Goal: Task Accomplishment & Management: Use online tool/utility

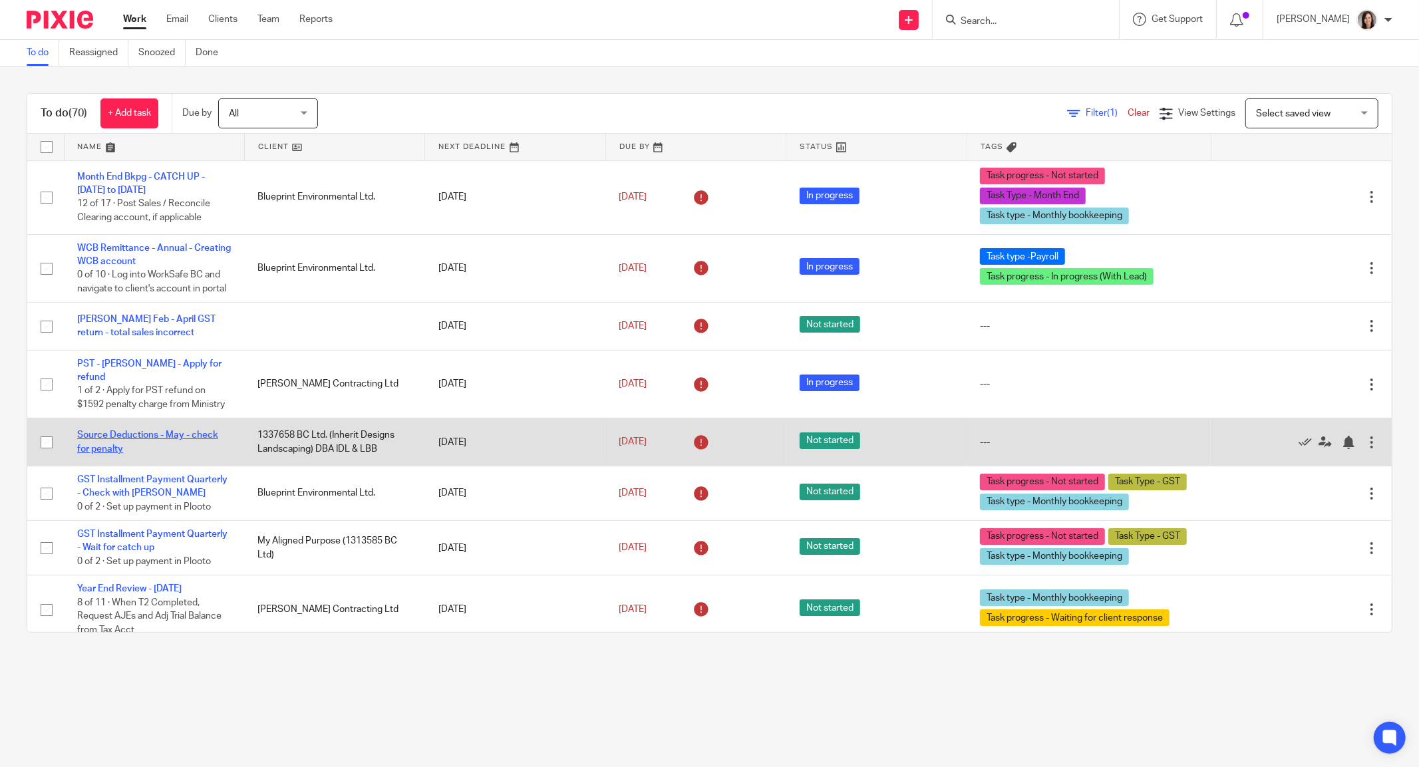
click at [189, 453] on link "Source Deductions - May - check for penalty" at bounding box center [147, 441] width 141 height 23
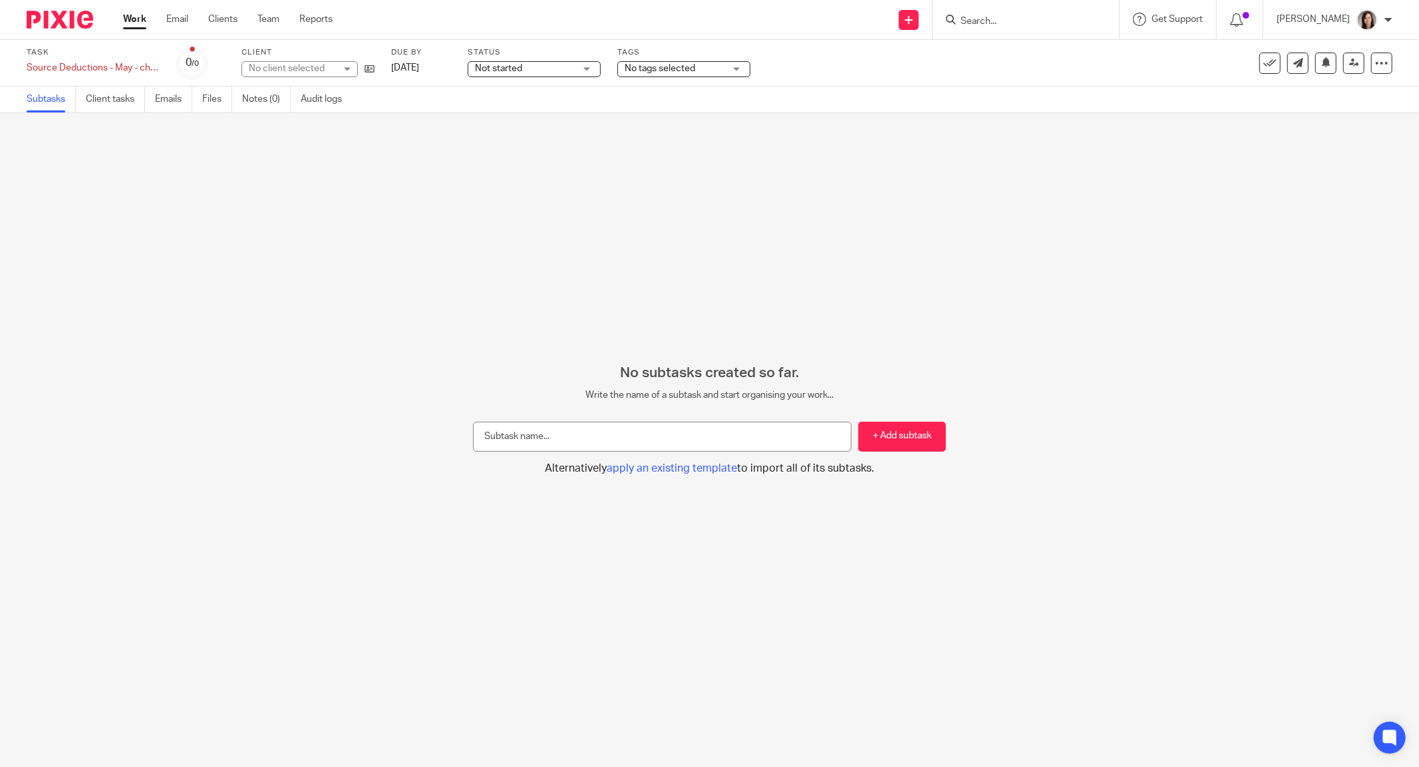
click at [1014, 19] on input "Search" at bounding box center [1019, 22] width 120 height 12
click at [283, 64] on span "1337658 BC Ltd. (Inherit Designs Landscaping) DBA IDL & LBB" at bounding box center [378, 68] width 259 height 9
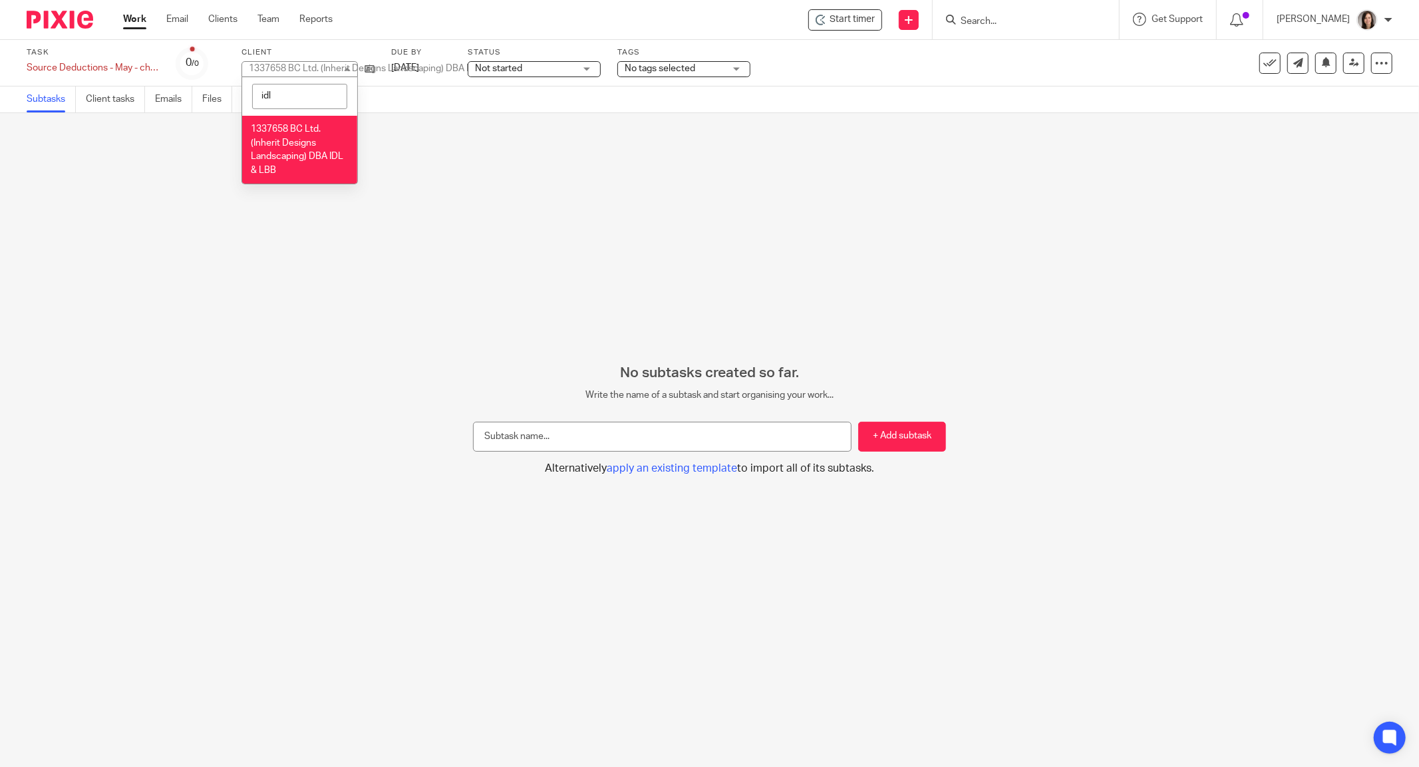
type input "idl"
click at [287, 156] on span "1337658 BC Ltd. (Inherit Designs Landscaping) DBA IDL & LBB" at bounding box center [297, 149] width 92 height 51
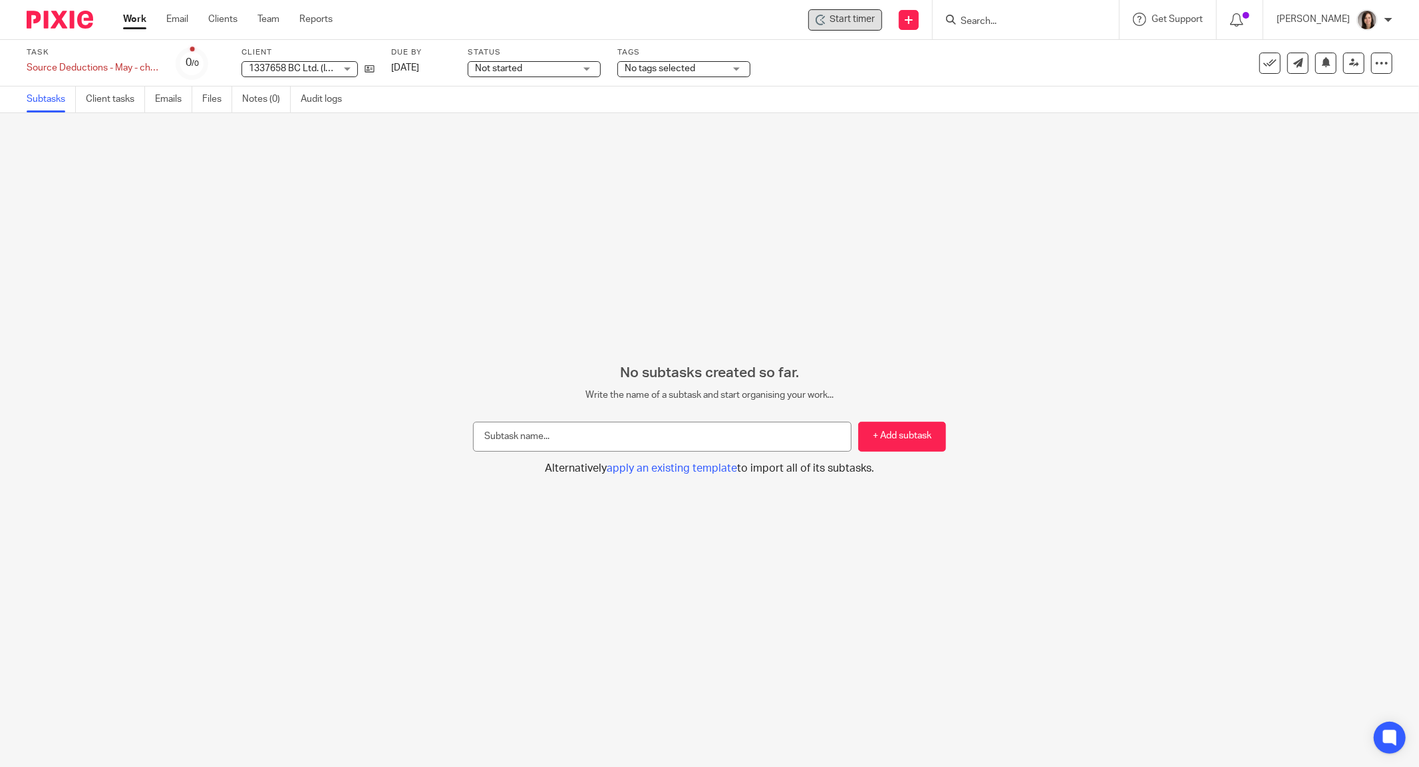
click at [817, 21] on div "Start timer" at bounding box center [845, 19] width 74 height 21
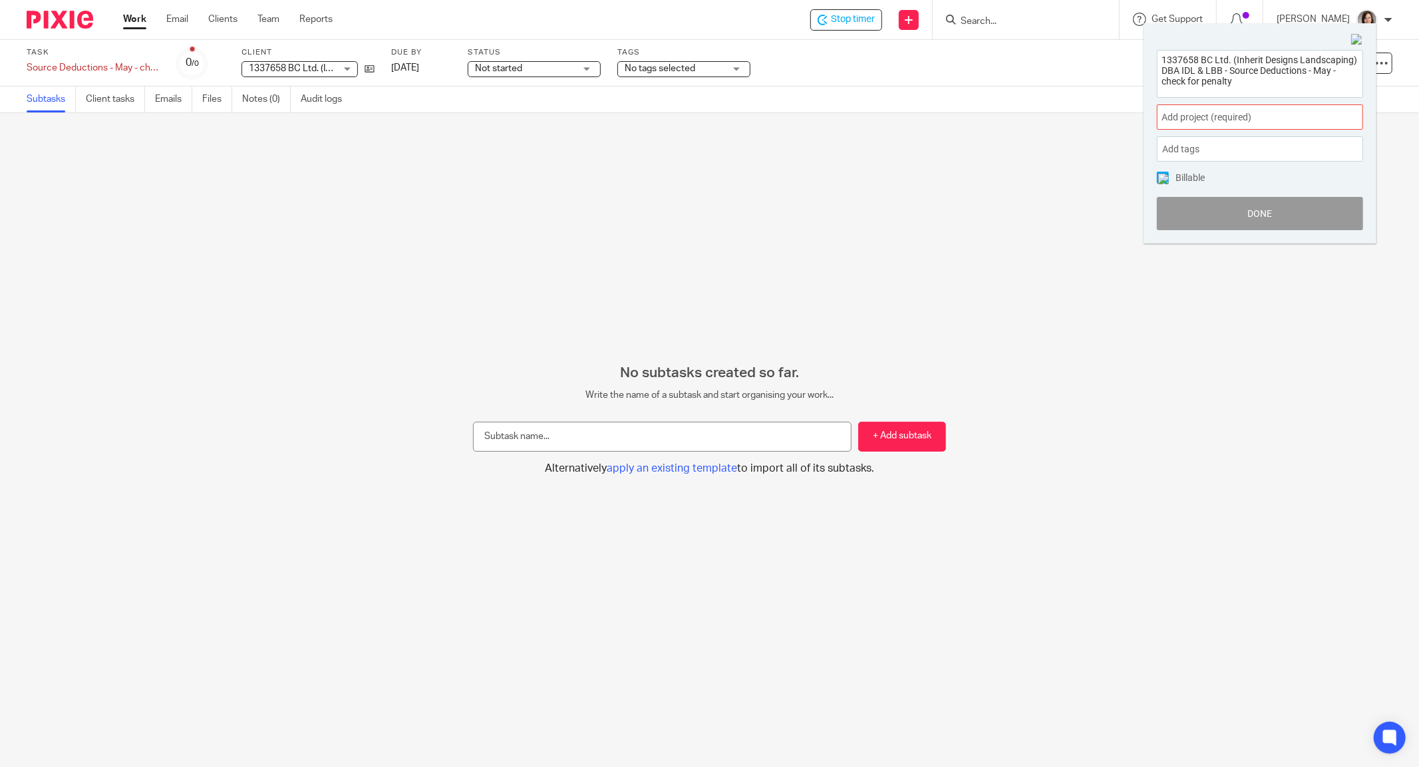
click at [1253, 116] on span "Add project (required) :" at bounding box center [1246, 117] width 168 height 14
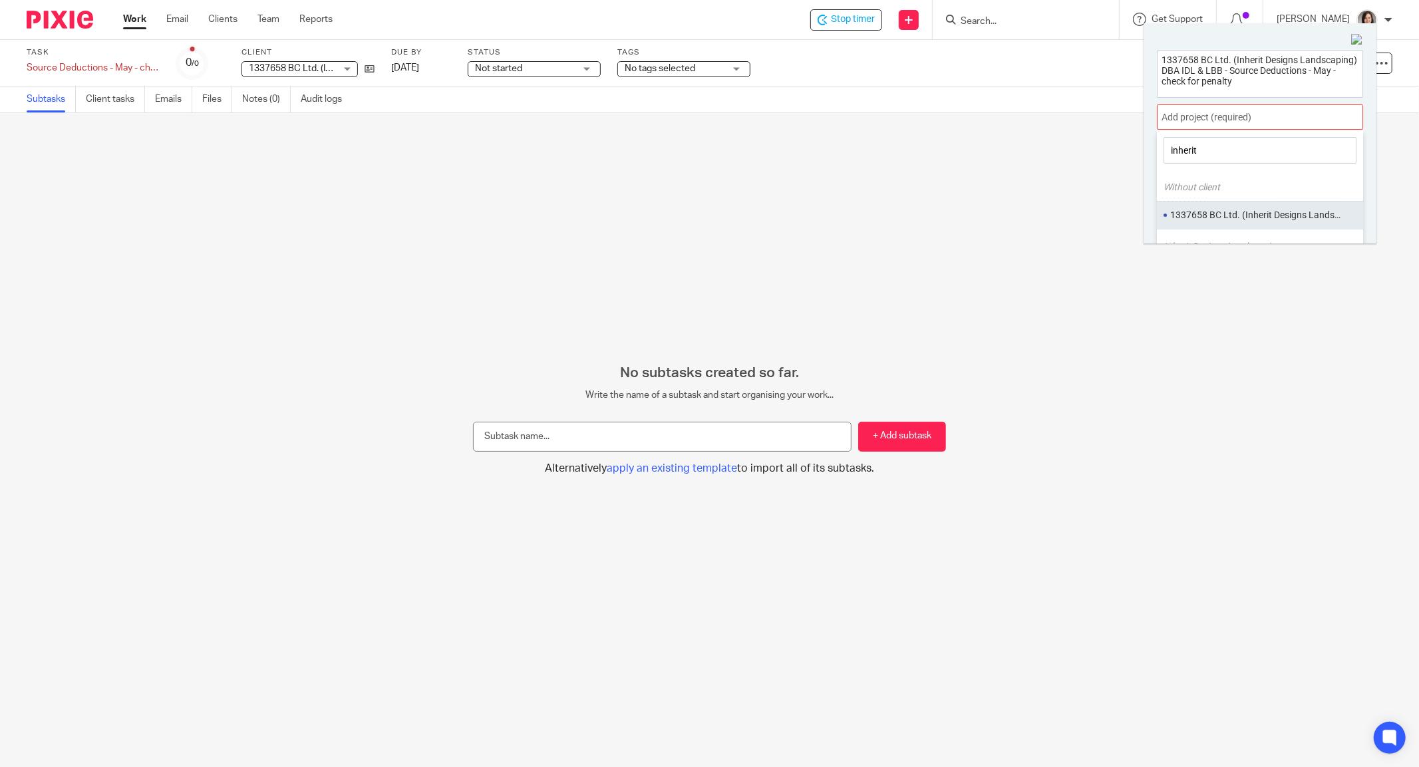
type input "inherit"
click at [1258, 216] on li "1337658 BC Ltd. (Inherit Designs Landscaping)" at bounding box center [1257, 215] width 174 height 14
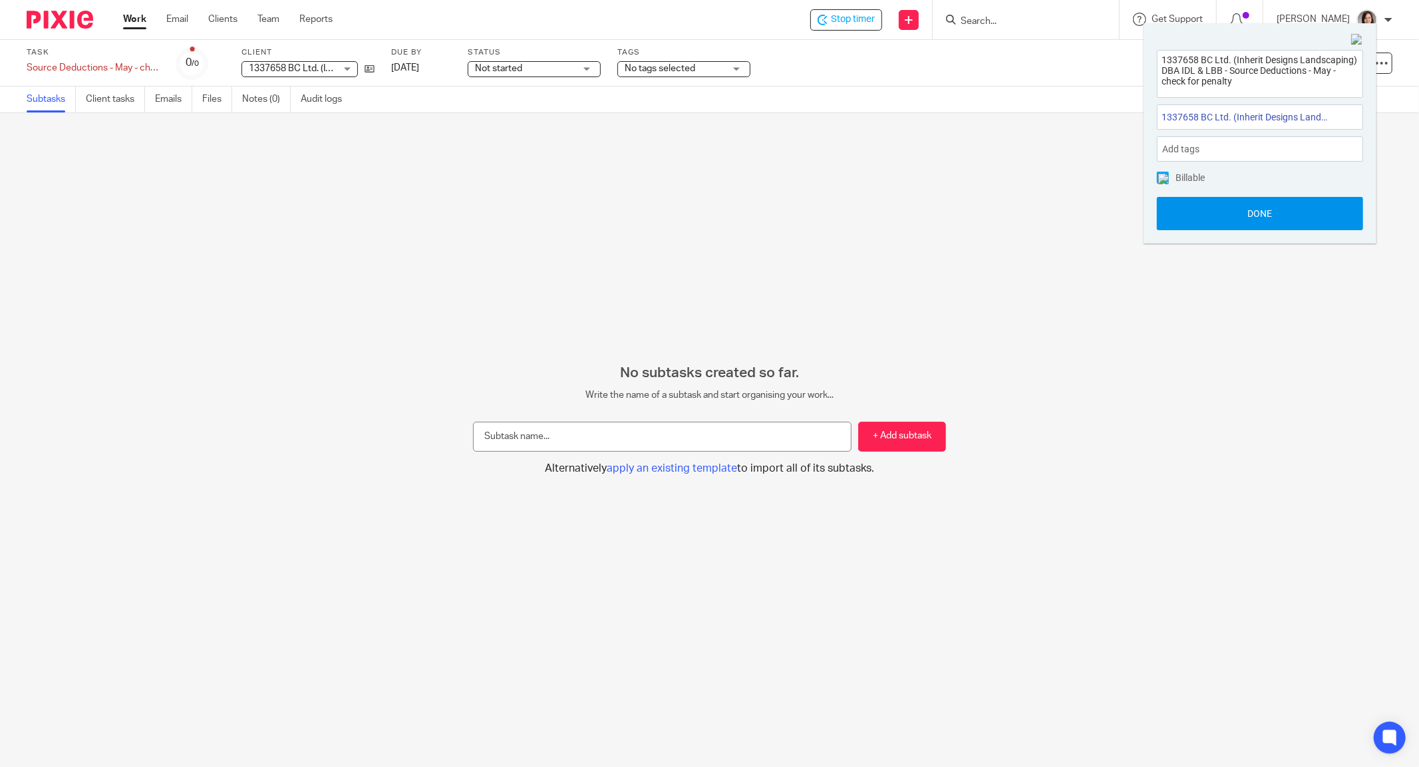
click at [1300, 216] on button "Done" at bounding box center [1260, 213] width 206 height 33
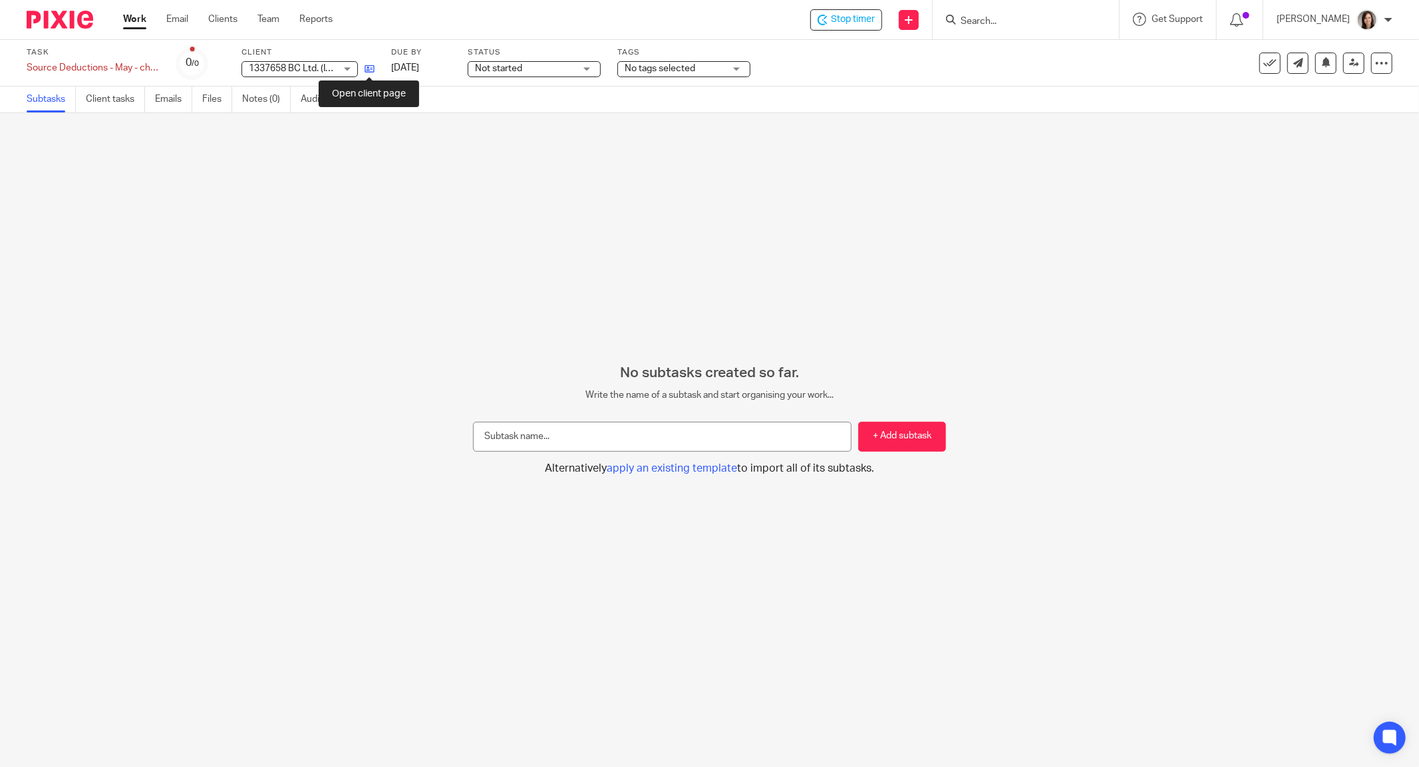
click at [367, 73] on icon at bounding box center [370, 69] width 10 height 10
click at [1260, 73] on link at bounding box center [1270, 63] width 21 height 21
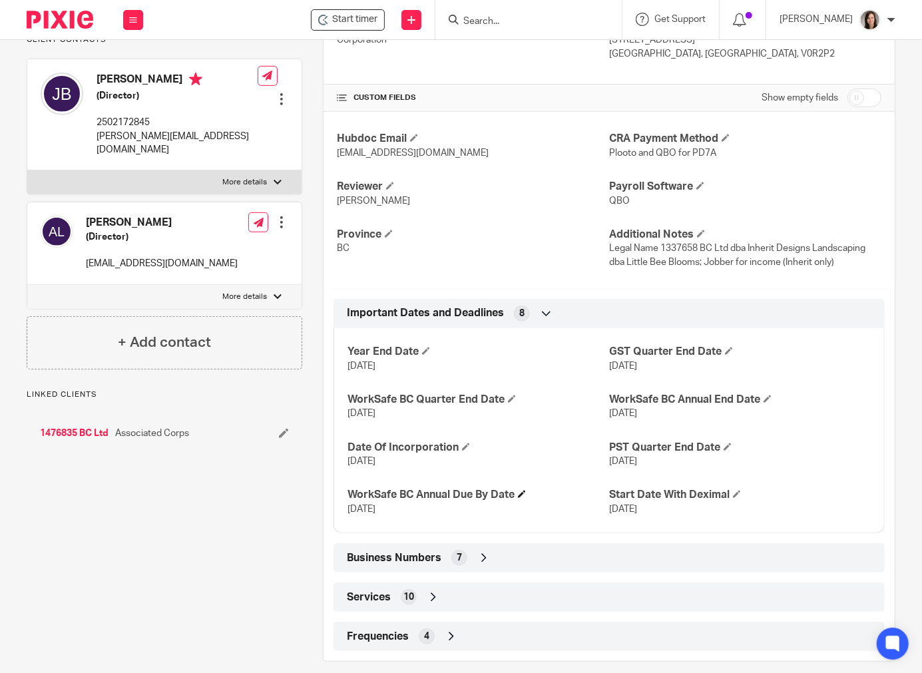
scroll to position [261, 0]
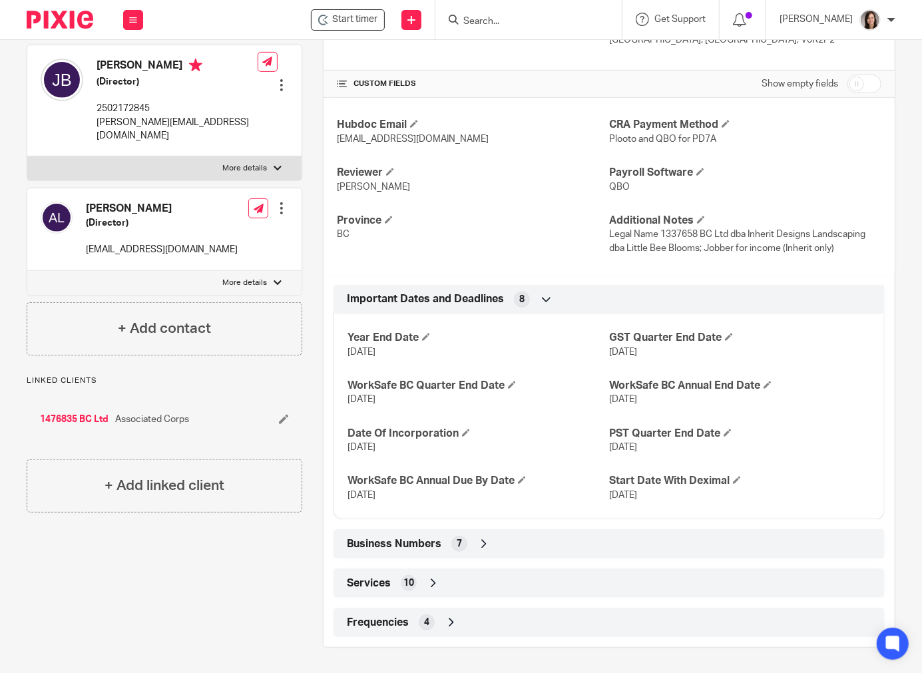
click at [484, 546] on icon at bounding box center [483, 543] width 13 height 13
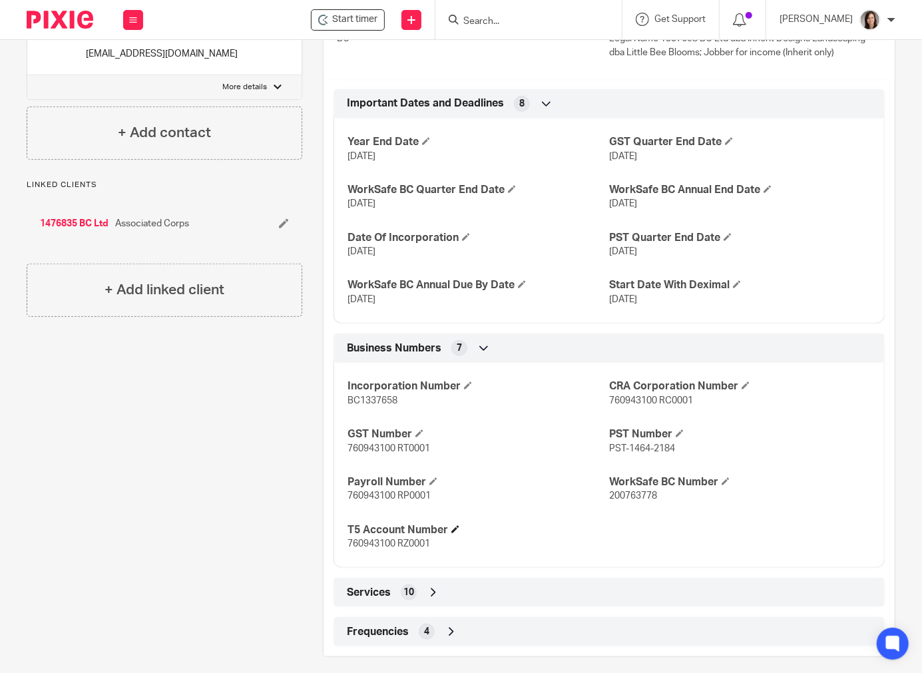
scroll to position [466, 0]
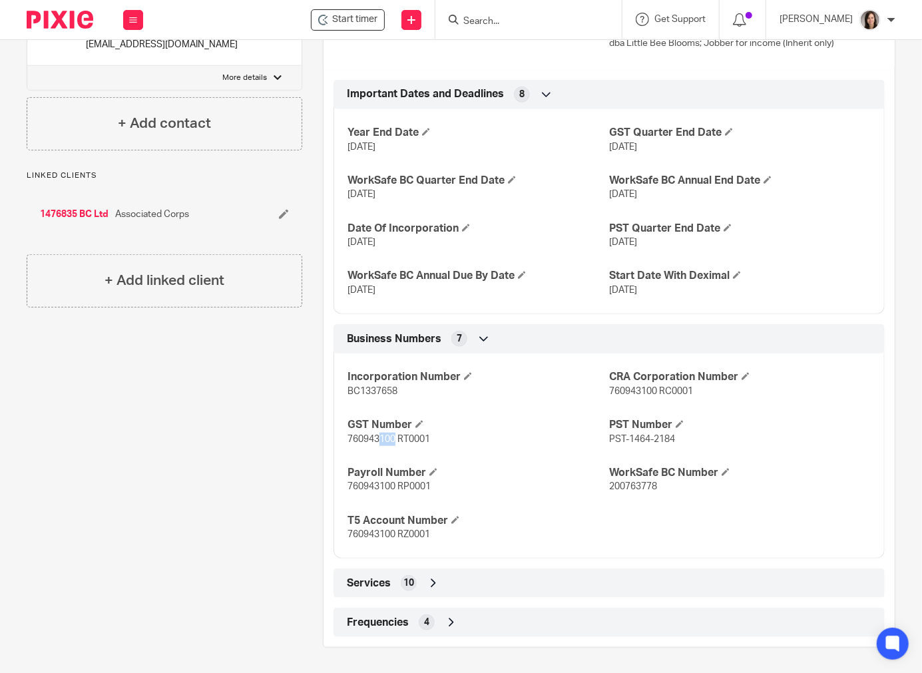
drag, startPoint x: 391, startPoint y: 440, endPoint x: 375, endPoint y: 444, distance: 15.8
click at [375, 444] on p "760943100 RT0001" at bounding box center [477, 438] width 261 height 13
click at [391, 436] on span "760943100 RT0001" at bounding box center [388, 438] width 83 height 9
drag, startPoint x: 391, startPoint y: 436, endPoint x: 345, endPoint y: 449, distance: 48.3
click at [345, 449] on div "Incorporation Number BC1337658 CRA Corporation Number 760943100 RC0001 GST Numb…" at bounding box center [608, 450] width 551 height 215
